Goal: Transaction & Acquisition: Purchase product/service

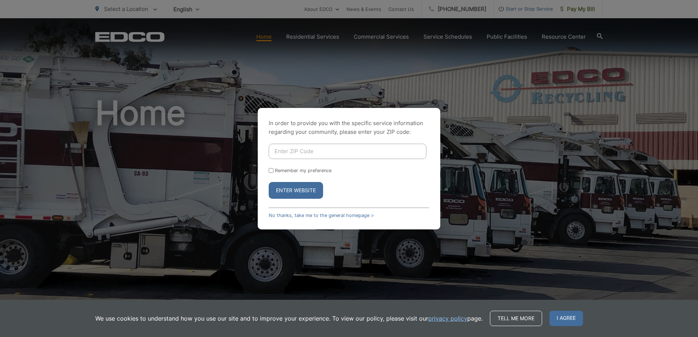
click at [311, 153] on input "Enter ZIP Code" at bounding box center [348, 151] width 158 height 15
type input "92061"
click at [299, 189] on button "Enter Website" at bounding box center [296, 190] width 54 height 17
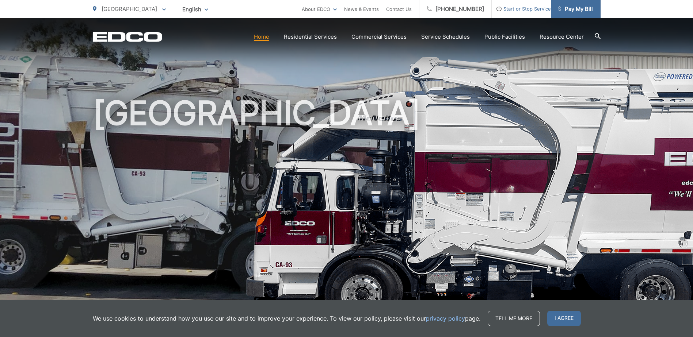
click at [582, 10] on span "Pay My Bill" at bounding box center [575, 9] width 35 height 9
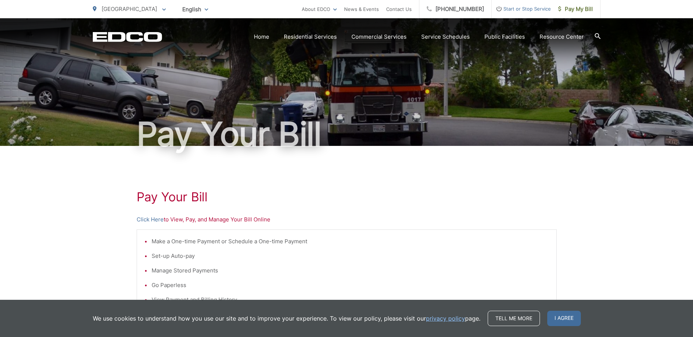
click at [221, 221] on p "Click Here to View, Pay, and Manage Your Bill Online" at bounding box center [347, 219] width 420 height 9
click at [252, 222] on p "Click Here to View, Pay, and Manage Your Bill Online" at bounding box center [347, 219] width 420 height 9
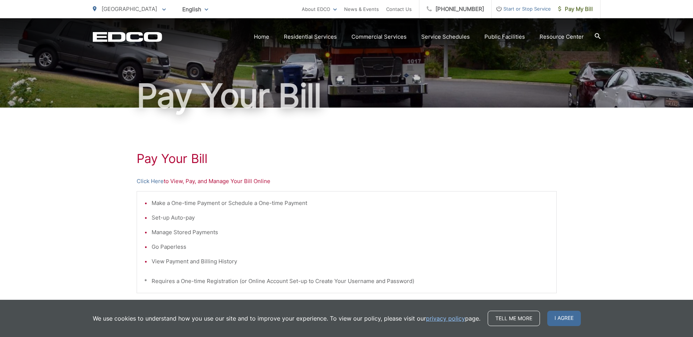
scroll to position [110, 0]
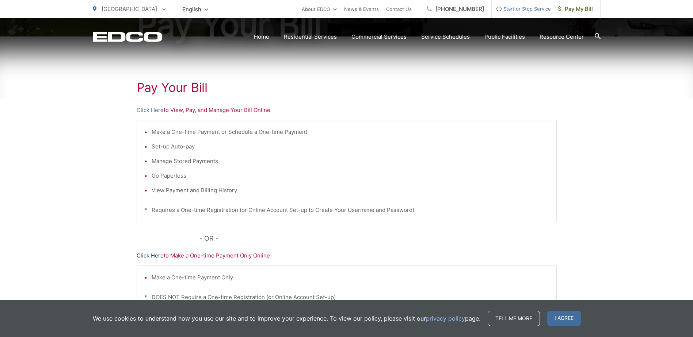
click at [145, 256] on link "Click Here" at bounding box center [150, 256] width 27 height 9
click at [145, 109] on link "Click Here" at bounding box center [150, 110] width 27 height 9
